Goal: Find specific page/section: Find specific page/section

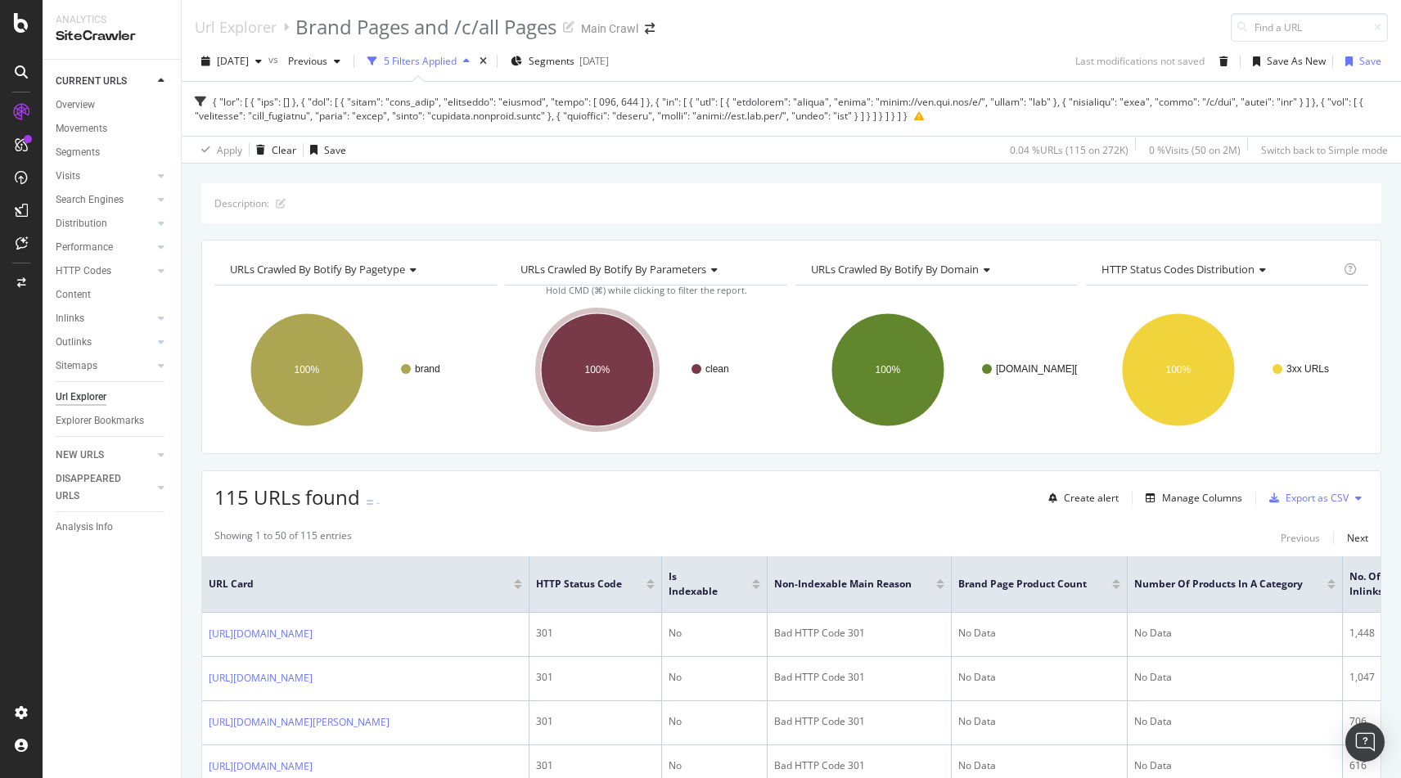
scroll to position [241, 0]
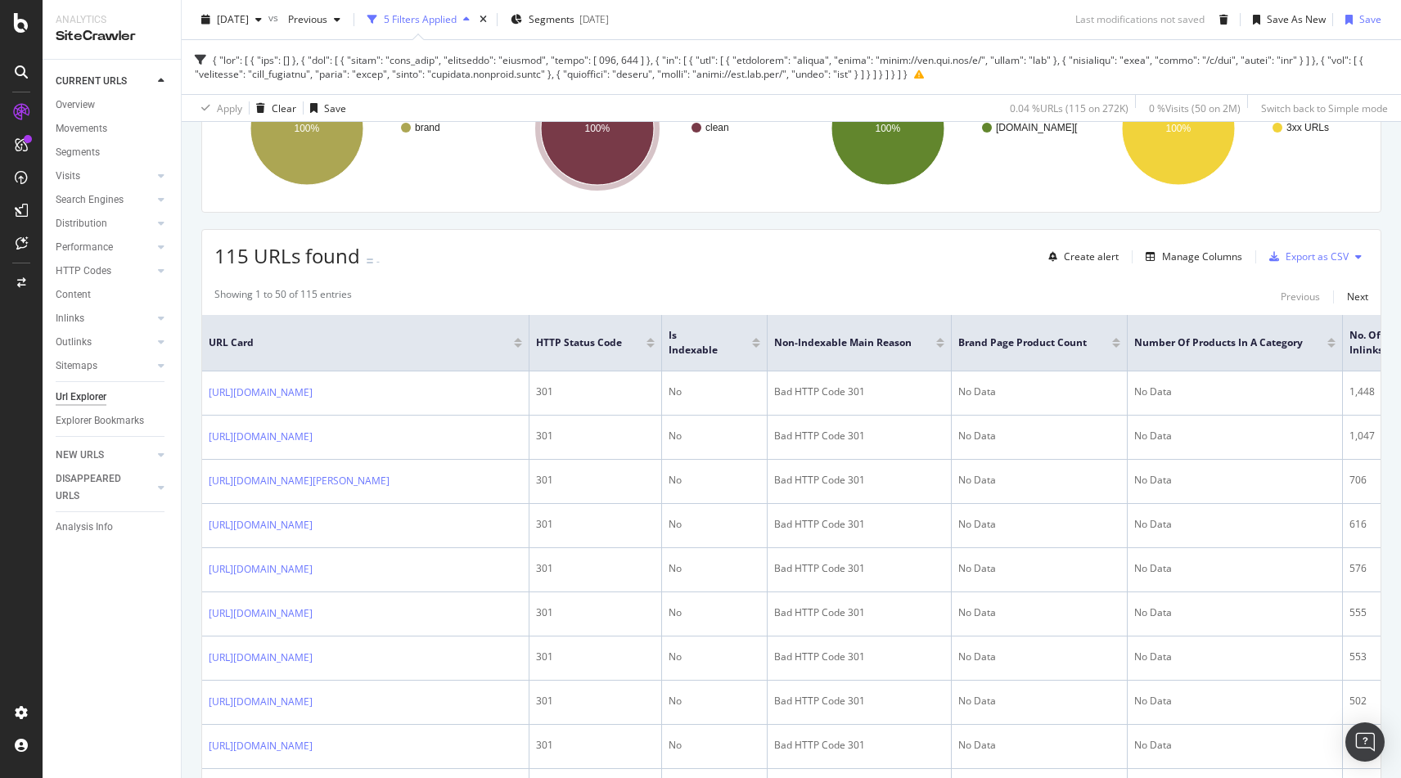
click at [512, 250] on div "115 URLs found - Create alert Manage Columns Export as CSV" at bounding box center [791, 250] width 1179 height 40
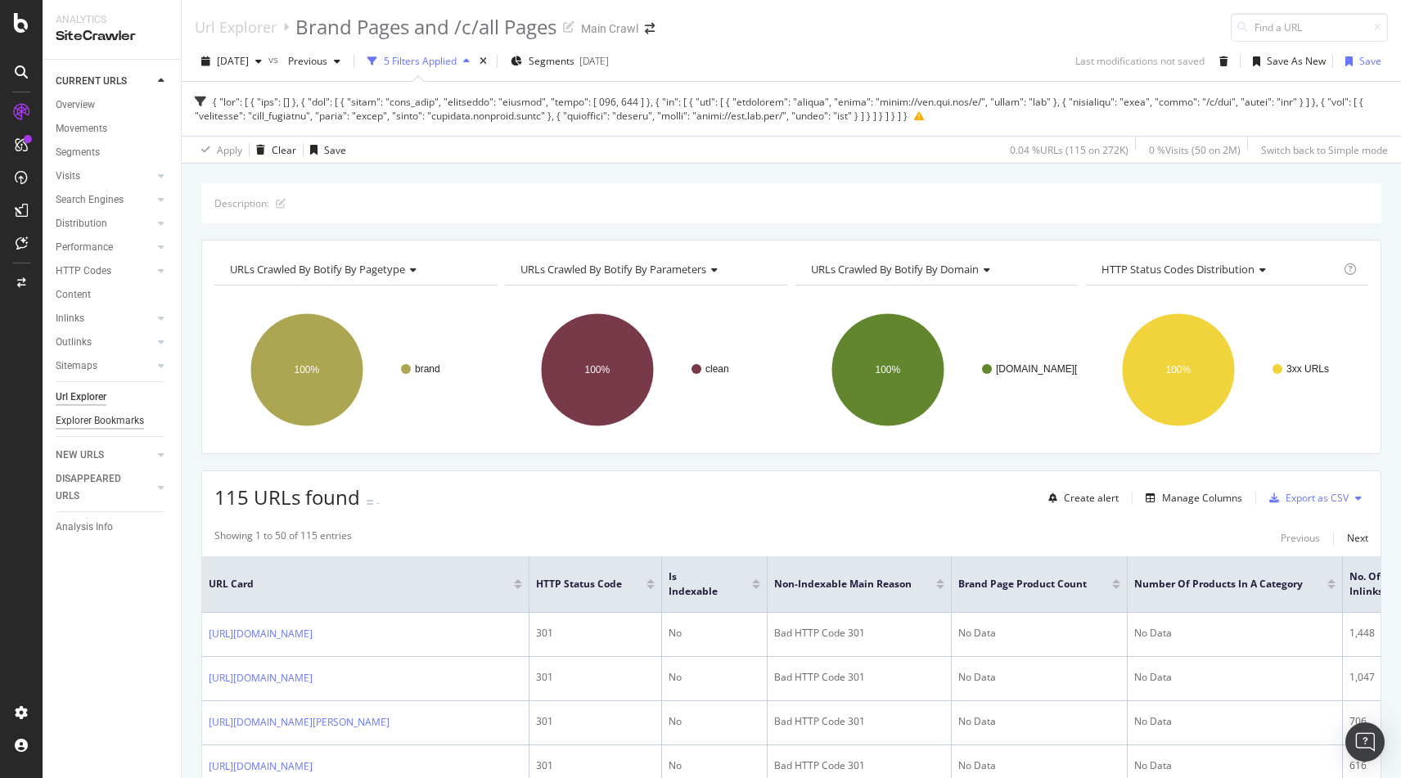
click at [87, 417] on div "Explorer Bookmarks" at bounding box center [100, 421] width 88 height 17
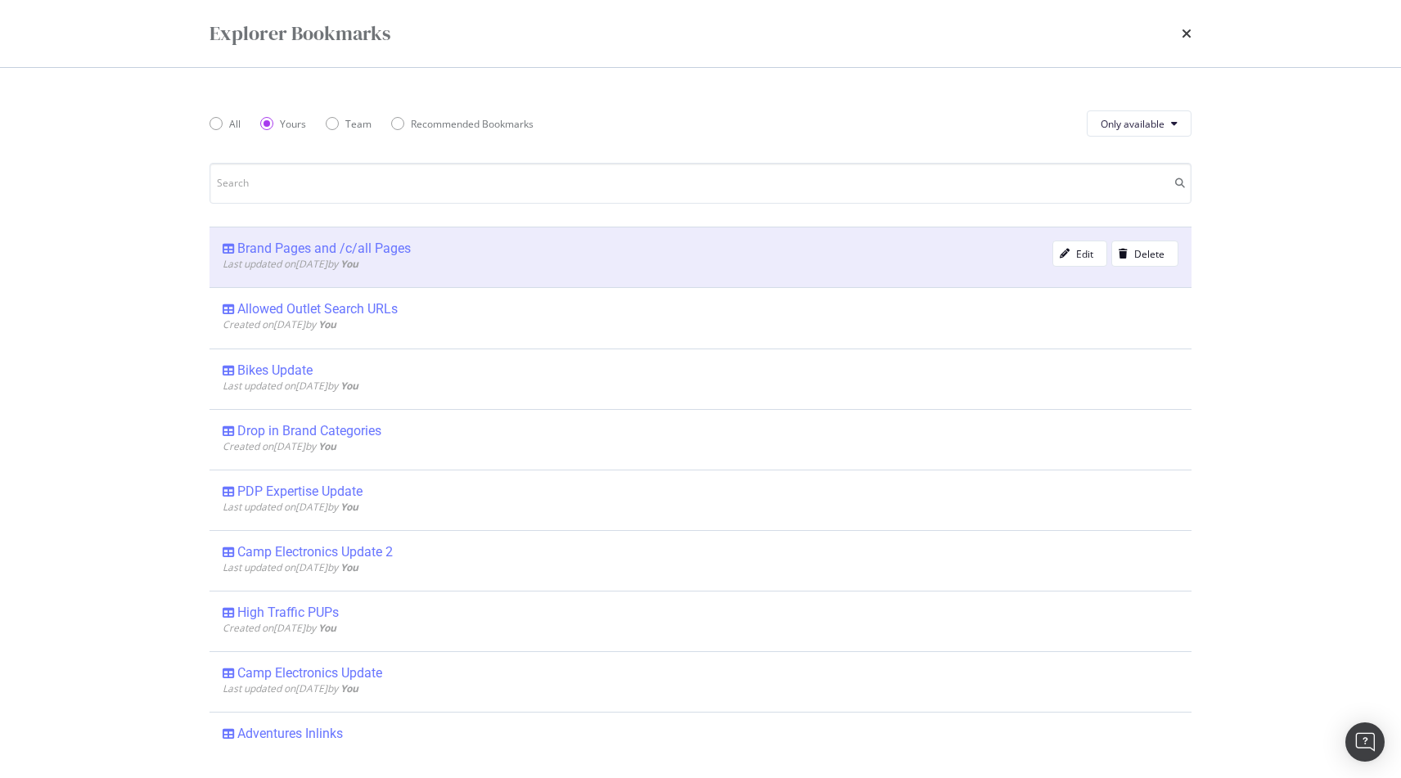
click at [274, 246] on div "Brand Pages and /c/all Pages" at bounding box center [324, 249] width 174 height 16
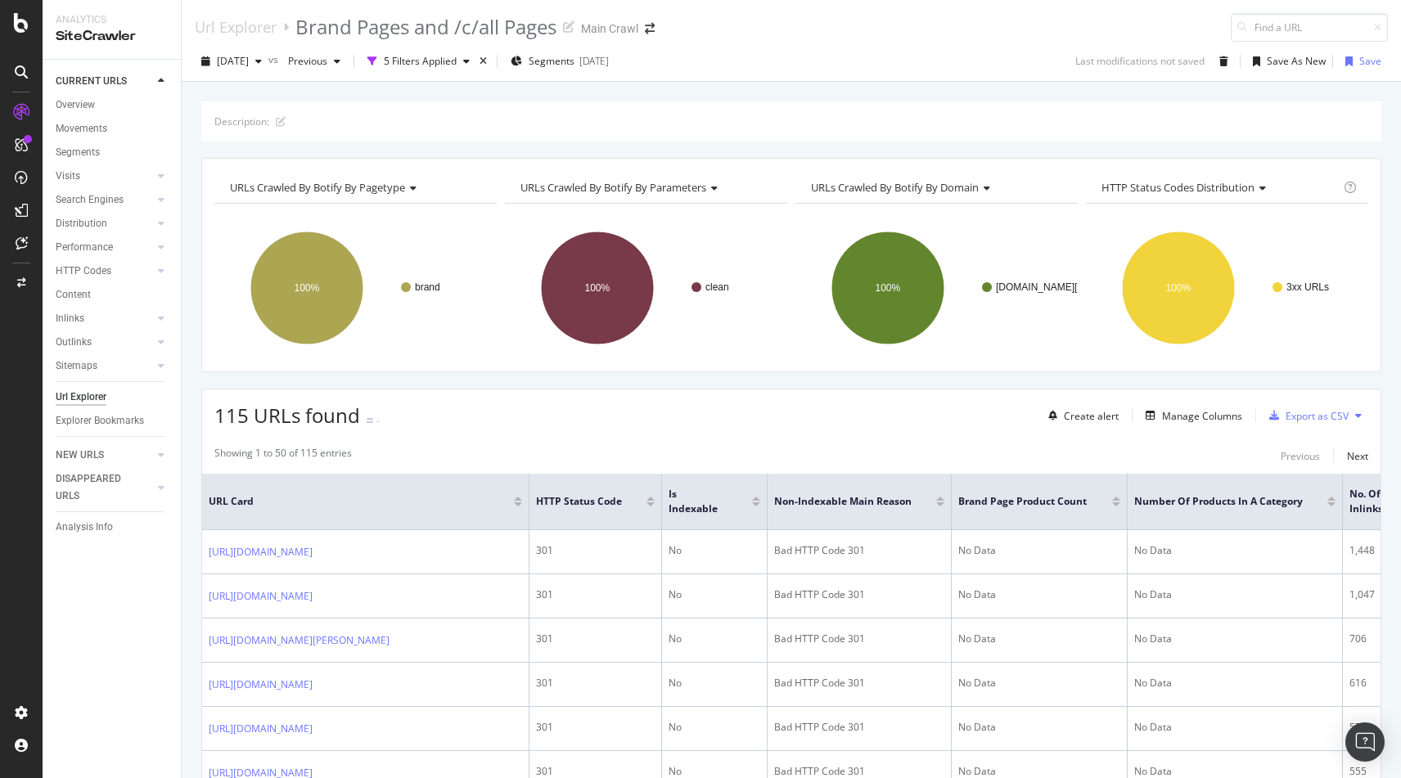
click at [437, 63] on div "5 Filters Applied" at bounding box center [420, 61] width 73 height 14
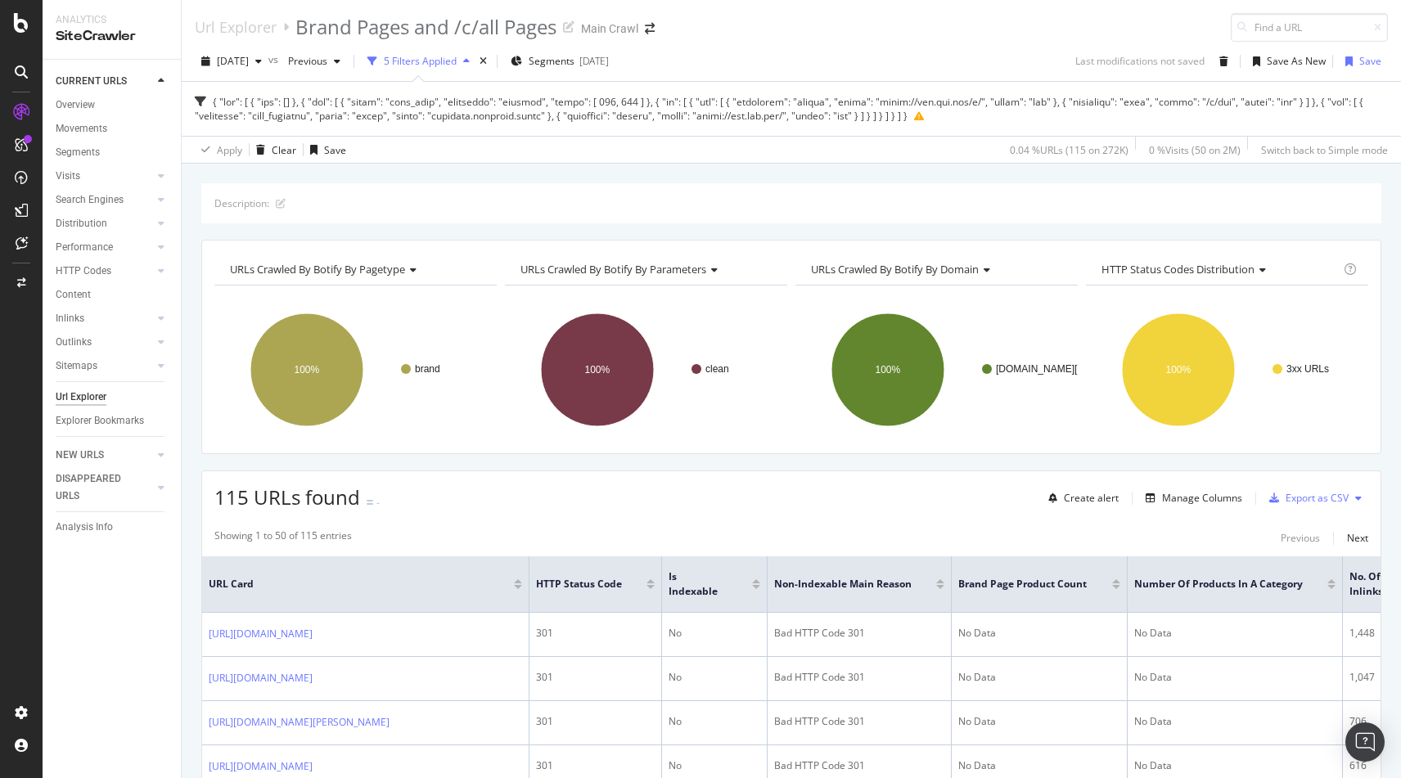
click at [437, 63] on div "5 Filters Applied" at bounding box center [420, 61] width 73 height 14
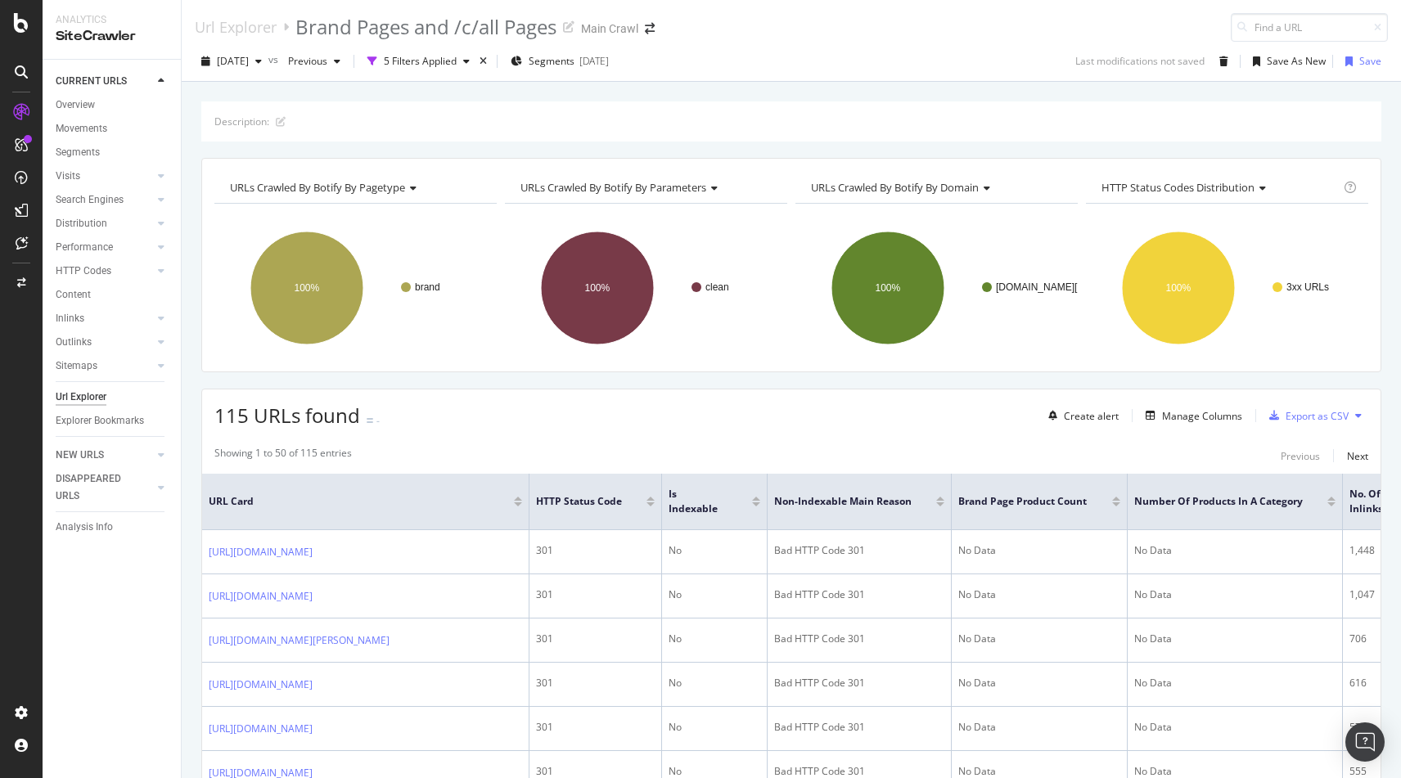
click at [520, 506] on div at bounding box center [518, 505] width 8 height 4
click at [487, 65] on icon "times" at bounding box center [483, 61] width 7 height 10
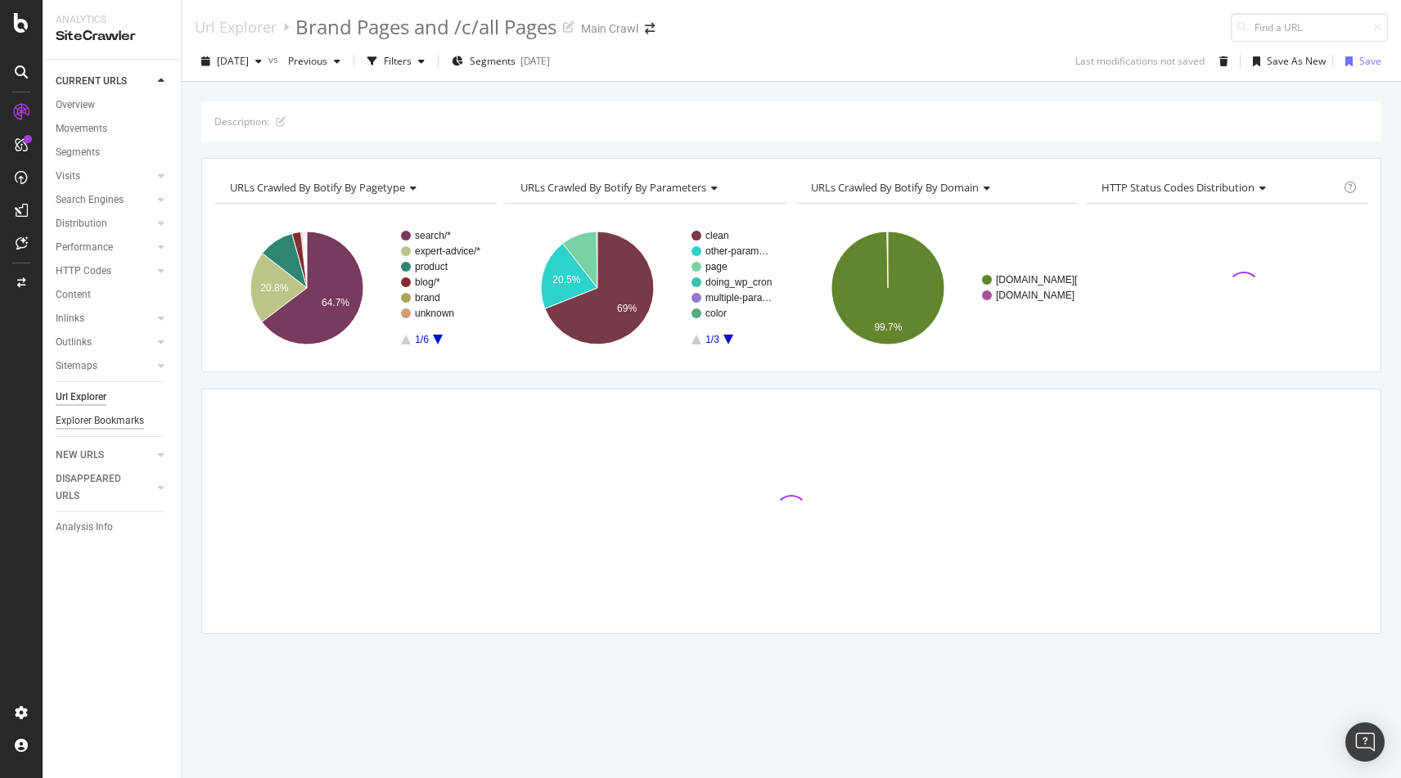
click at [83, 420] on div "Explorer Bookmarks" at bounding box center [100, 421] width 88 height 17
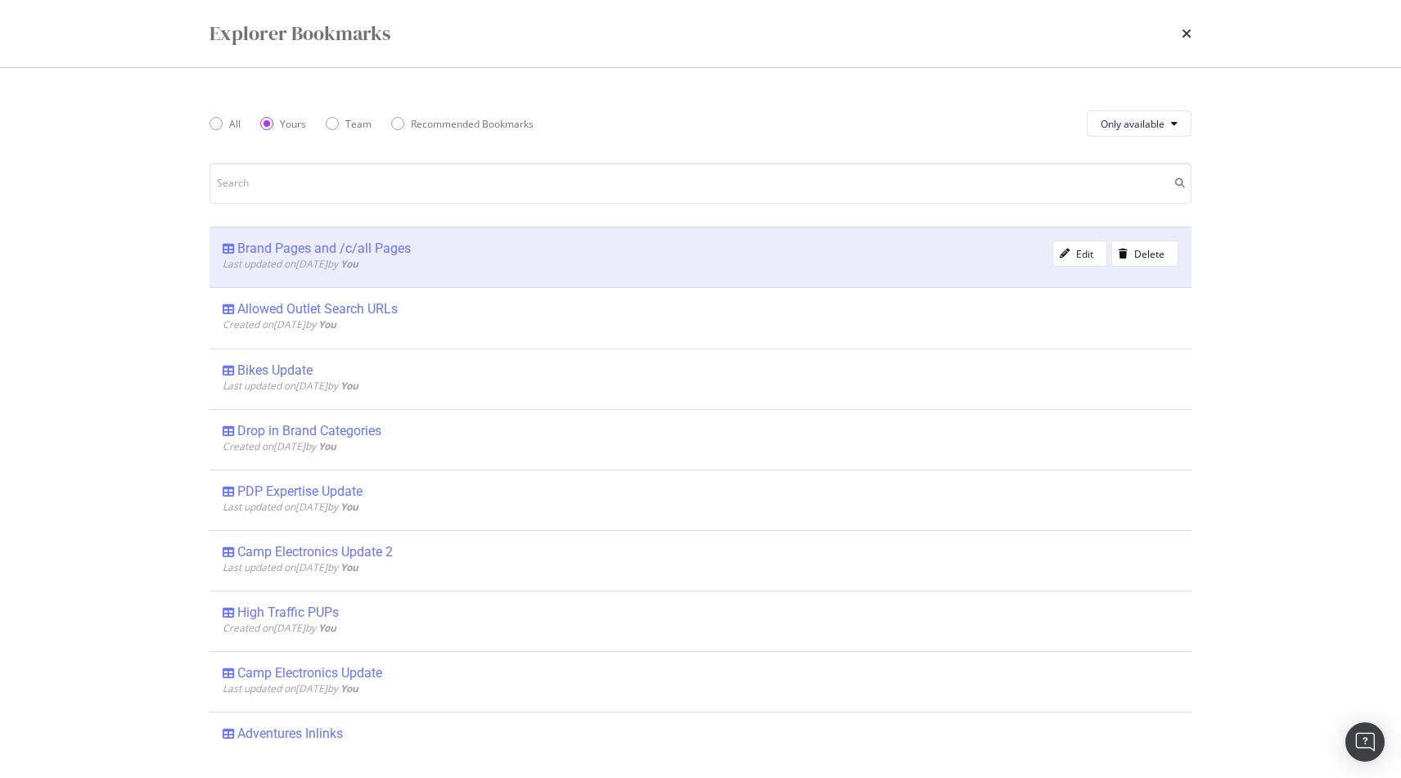
click at [291, 247] on div "Brand Pages and /c/all Pages" at bounding box center [324, 249] width 174 height 16
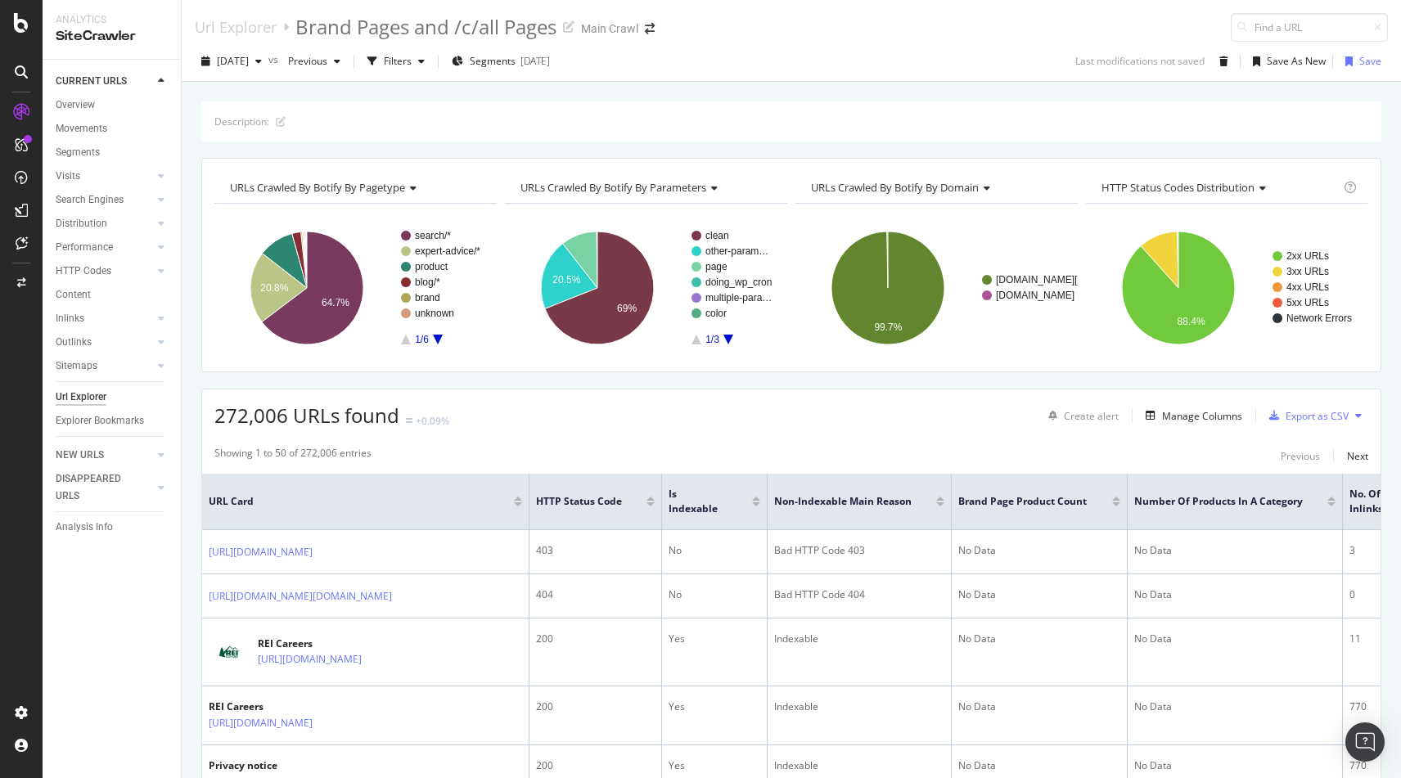
click at [581, 458] on div "Showing 1 to 50 of 272,006 entries Previous Next" at bounding box center [791, 456] width 1179 height 20
click at [76, 418] on div "Explorer Bookmarks" at bounding box center [100, 421] width 88 height 17
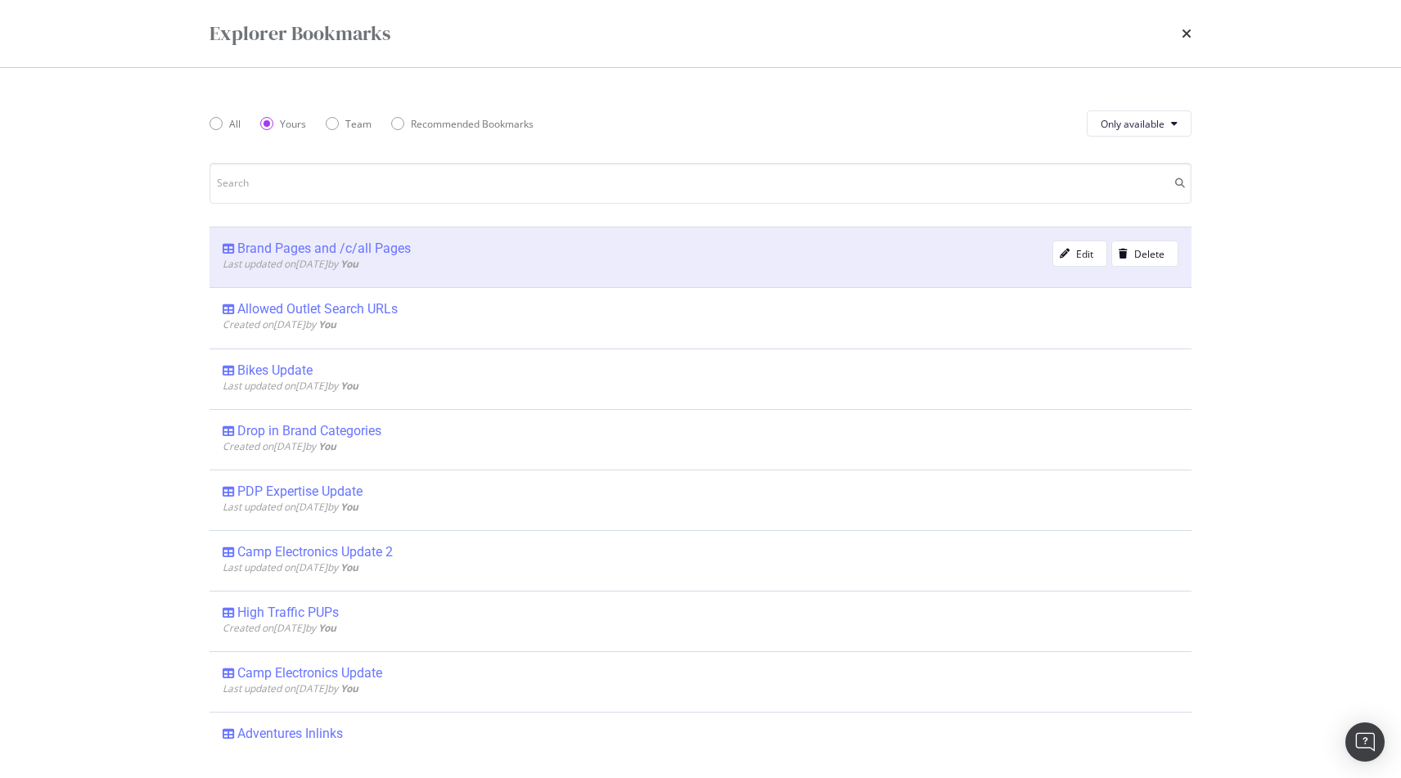
click at [319, 246] on div "Brand Pages and /c/all Pages" at bounding box center [324, 249] width 174 height 16
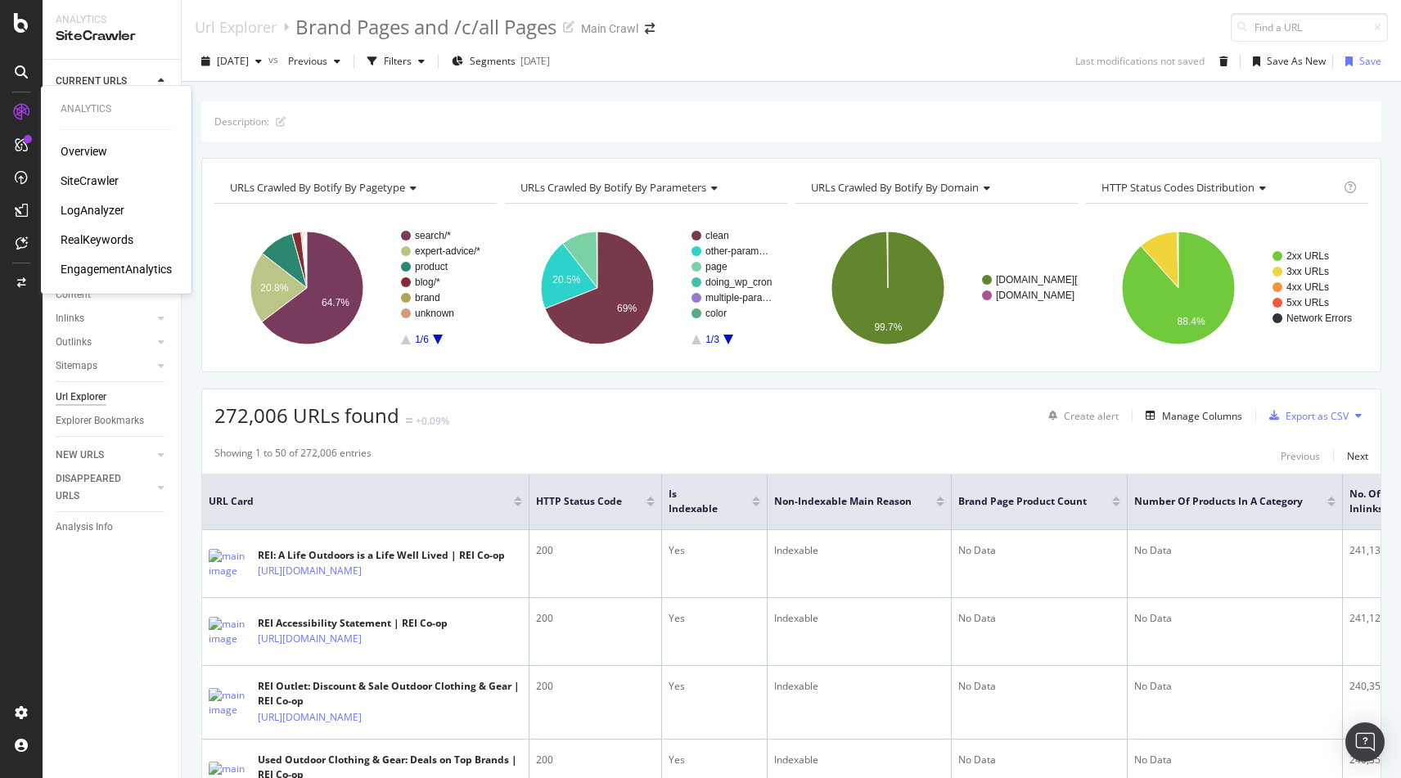
click at [94, 182] on div "SiteCrawler" at bounding box center [90, 181] width 58 height 16
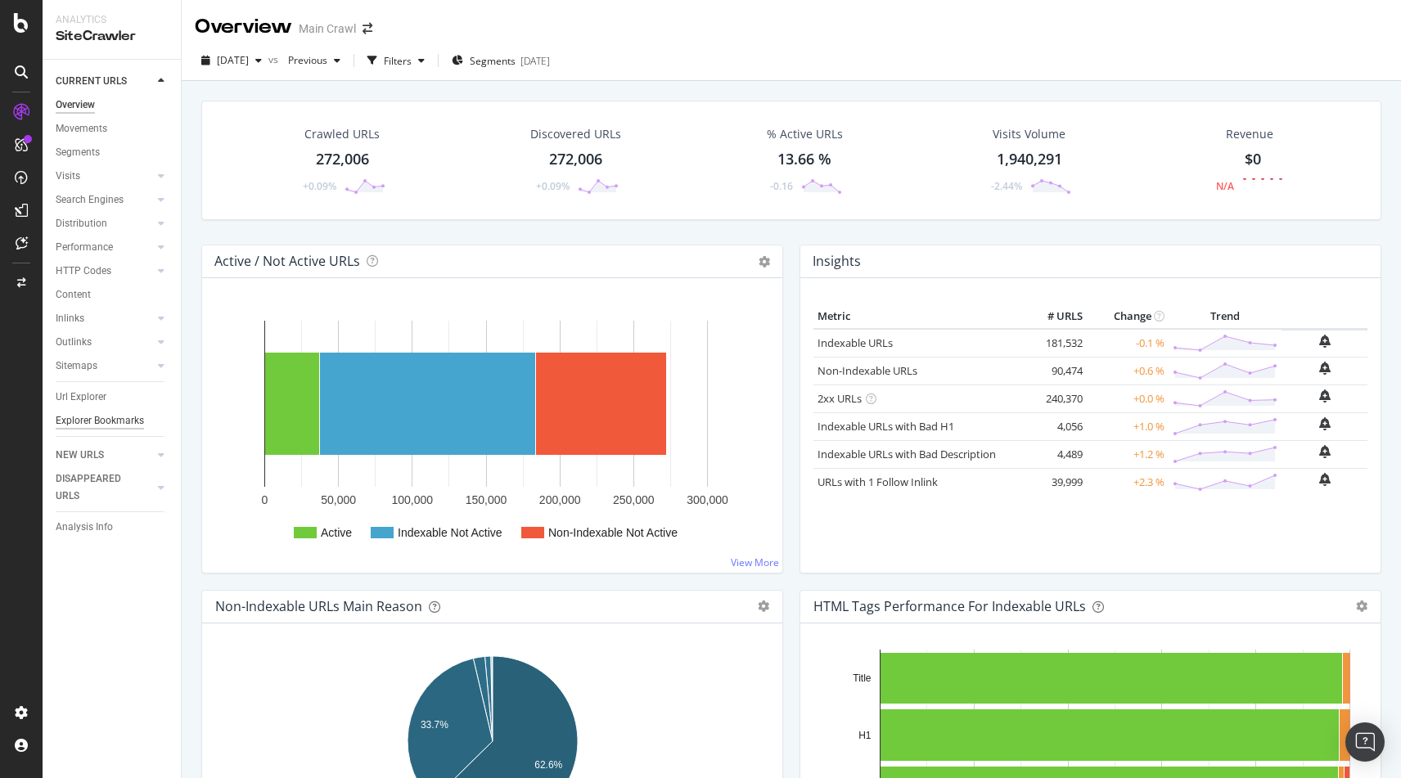
click at [111, 417] on div "Explorer Bookmarks" at bounding box center [100, 421] width 88 height 17
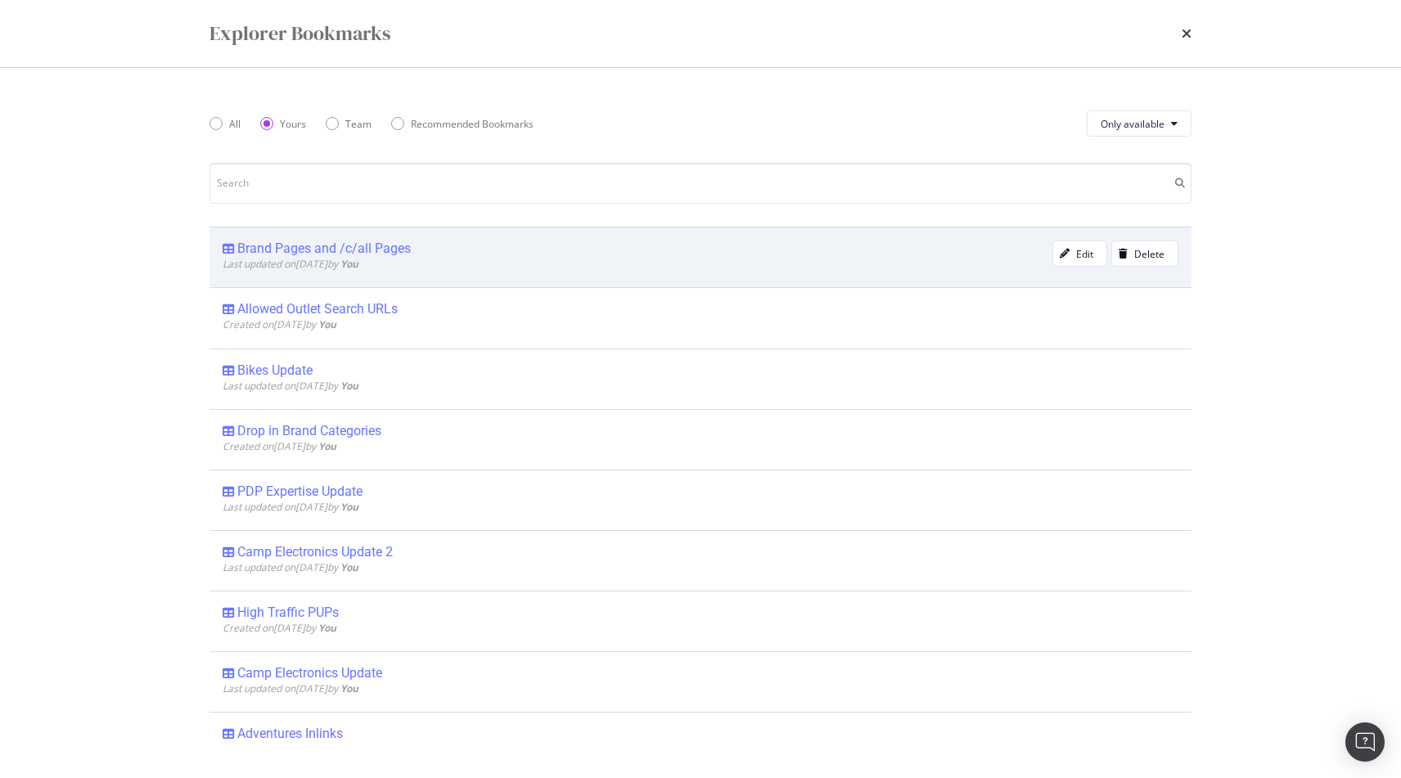
click at [305, 246] on div "Brand Pages and /c/all Pages" at bounding box center [324, 249] width 174 height 16
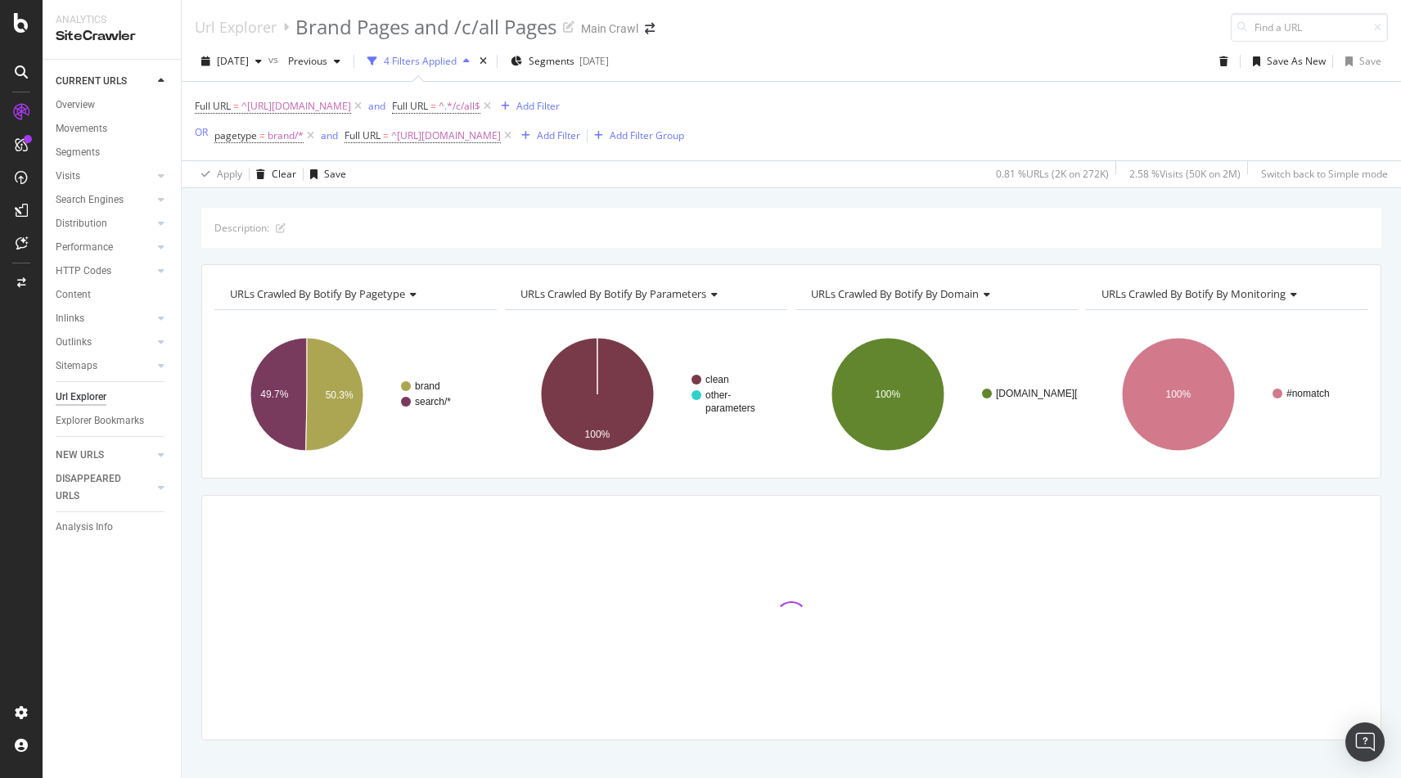
click at [901, 56] on div "[DATE] vs Previous 4 Filters Applied Segments [DATE] Save As New Save" at bounding box center [792, 64] width 1220 height 33
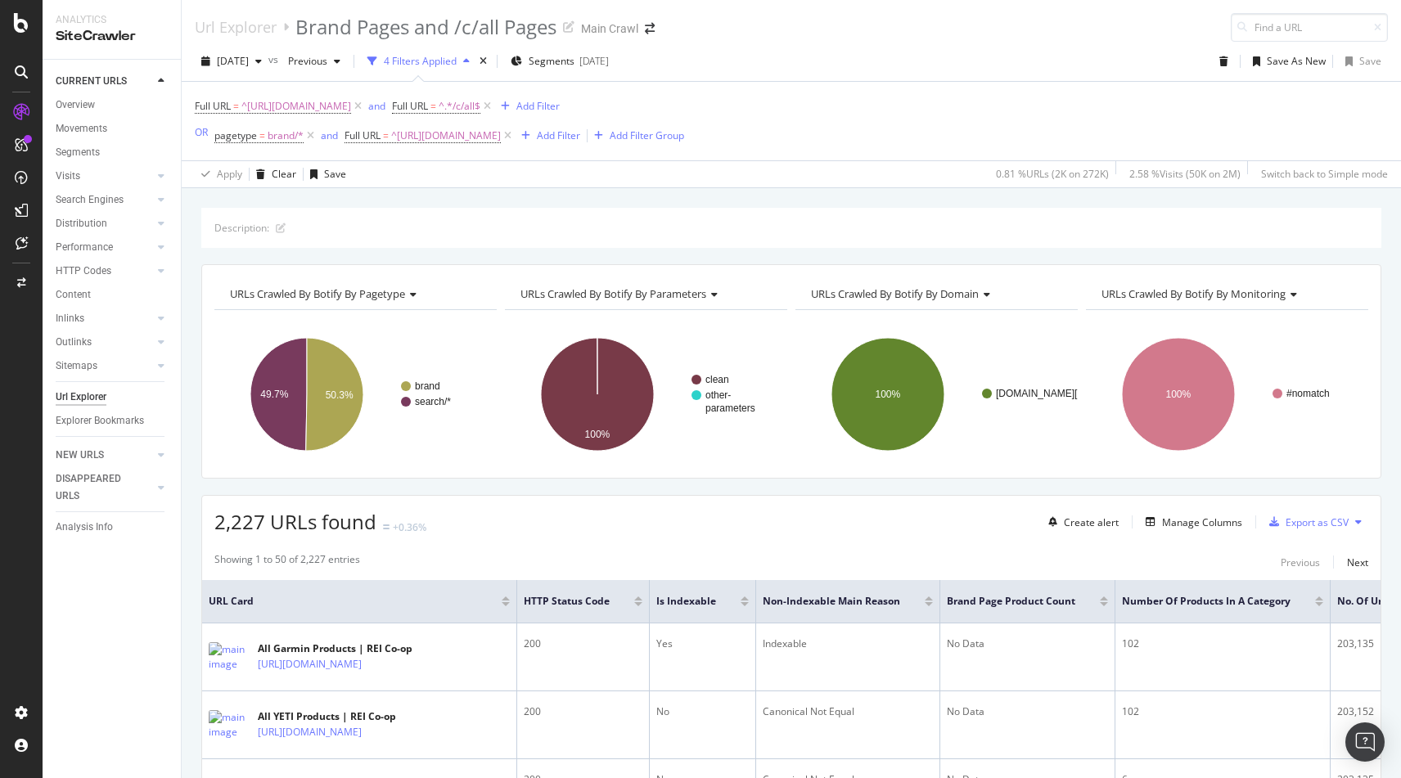
click at [878, 79] on div "[DATE] vs Previous 4 Filters Applied Segments [DATE] Save As New Save" at bounding box center [792, 64] width 1220 height 33
